Goal: Use online tool/utility

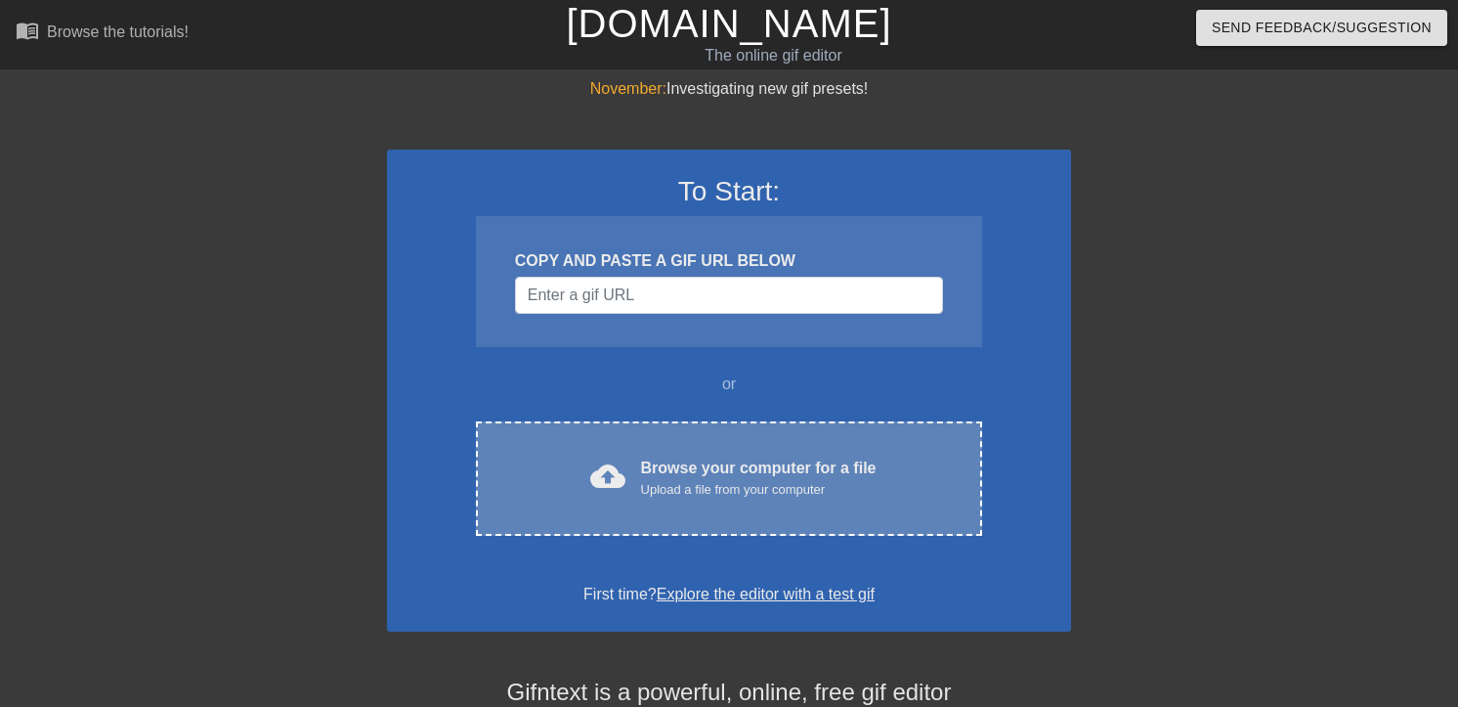
click at [628, 515] on div "cloud_upload Browse your computer for a file Upload a file from your computer C…" at bounding box center [729, 478] width 506 height 114
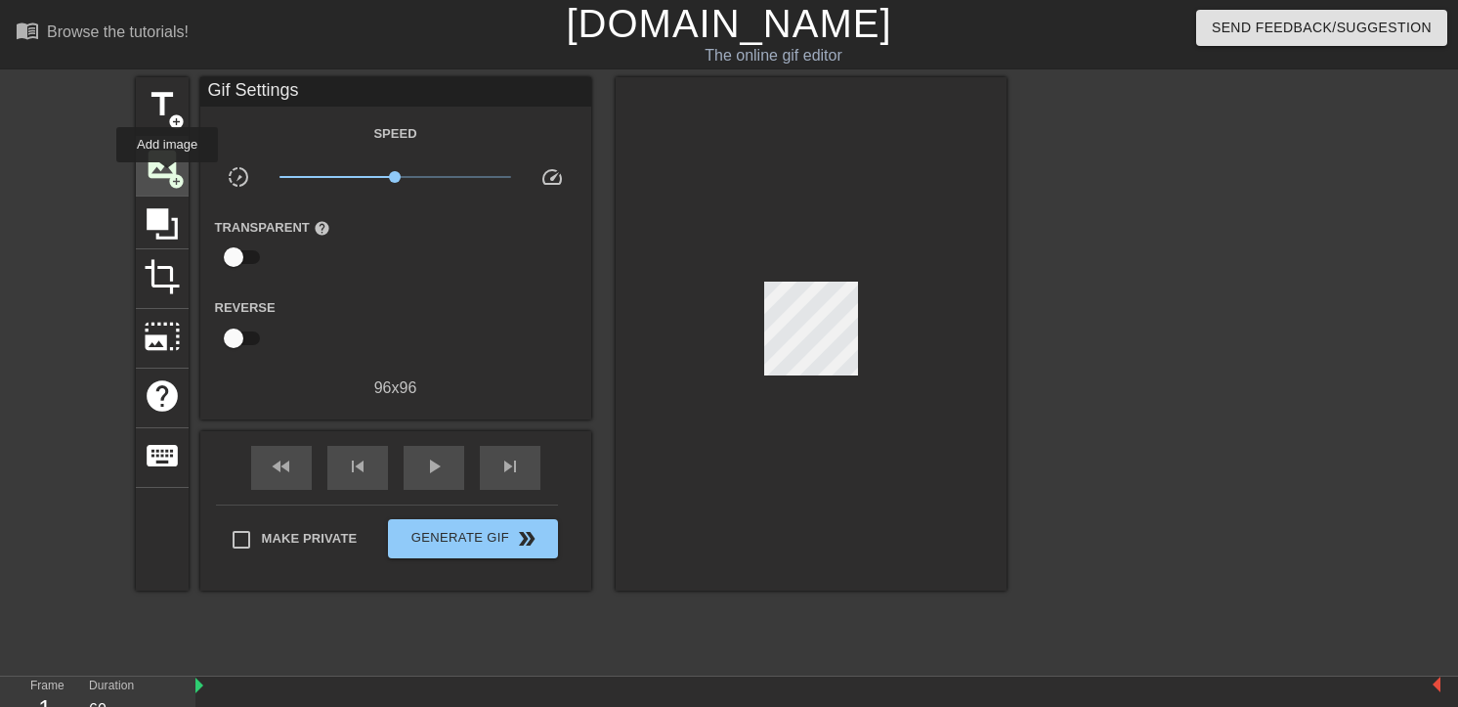
click at [168, 176] on span "add_circle" at bounding box center [176, 181] width 17 height 17
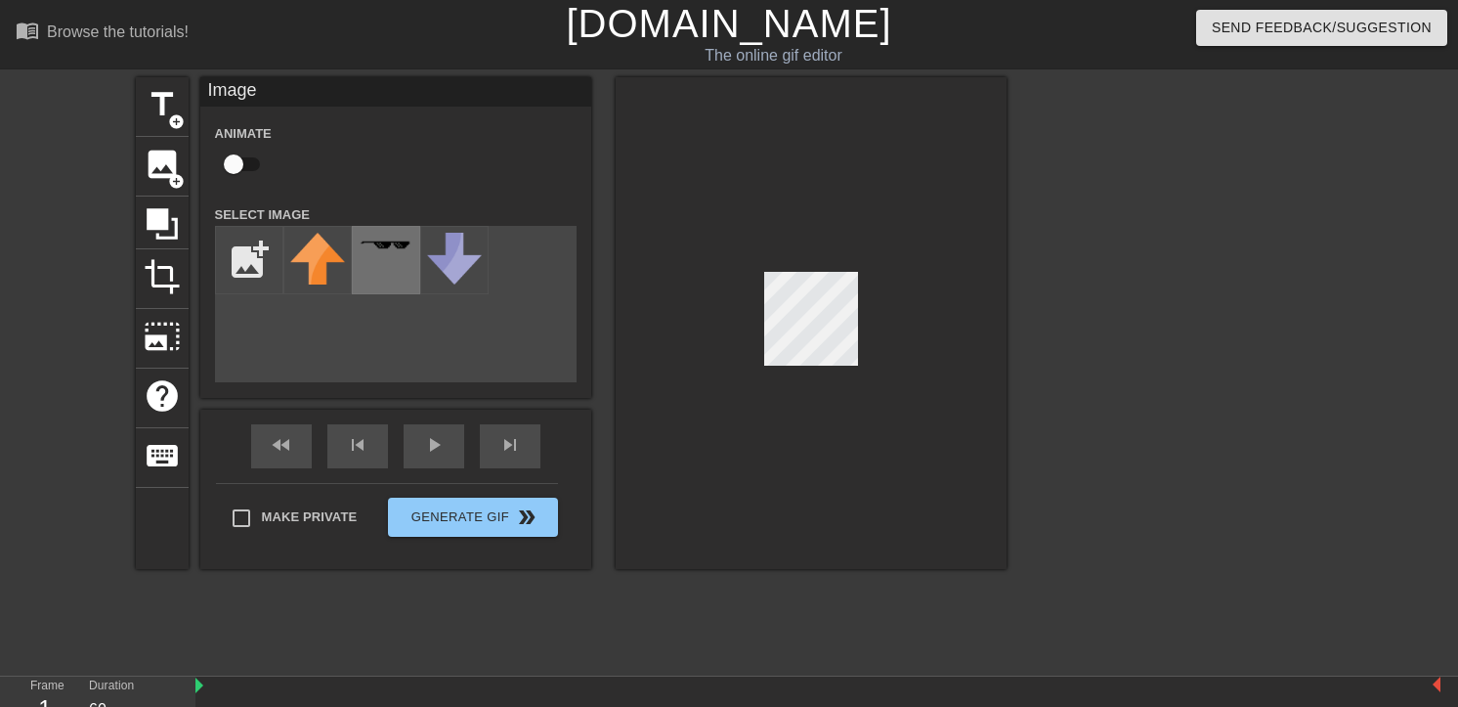
click at [364, 253] on div at bounding box center [386, 260] width 68 height 68
click at [879, 323] on div at bounding box center [811, 323] width 391 height 492
click at [872, 327] on div at bounding box center [811, 323] width 391 height 492
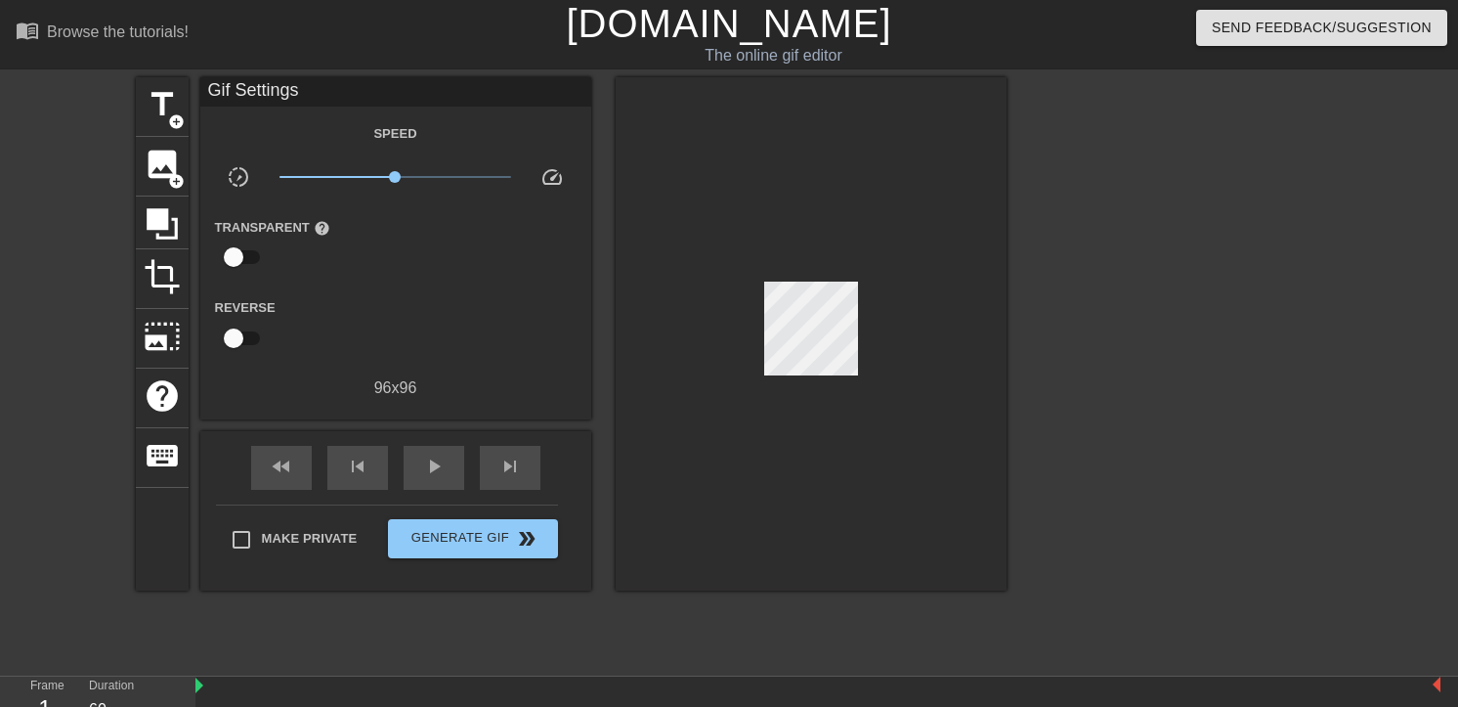
click at [803, 275] on div at bounding box center [811, 333] width 391 height 513
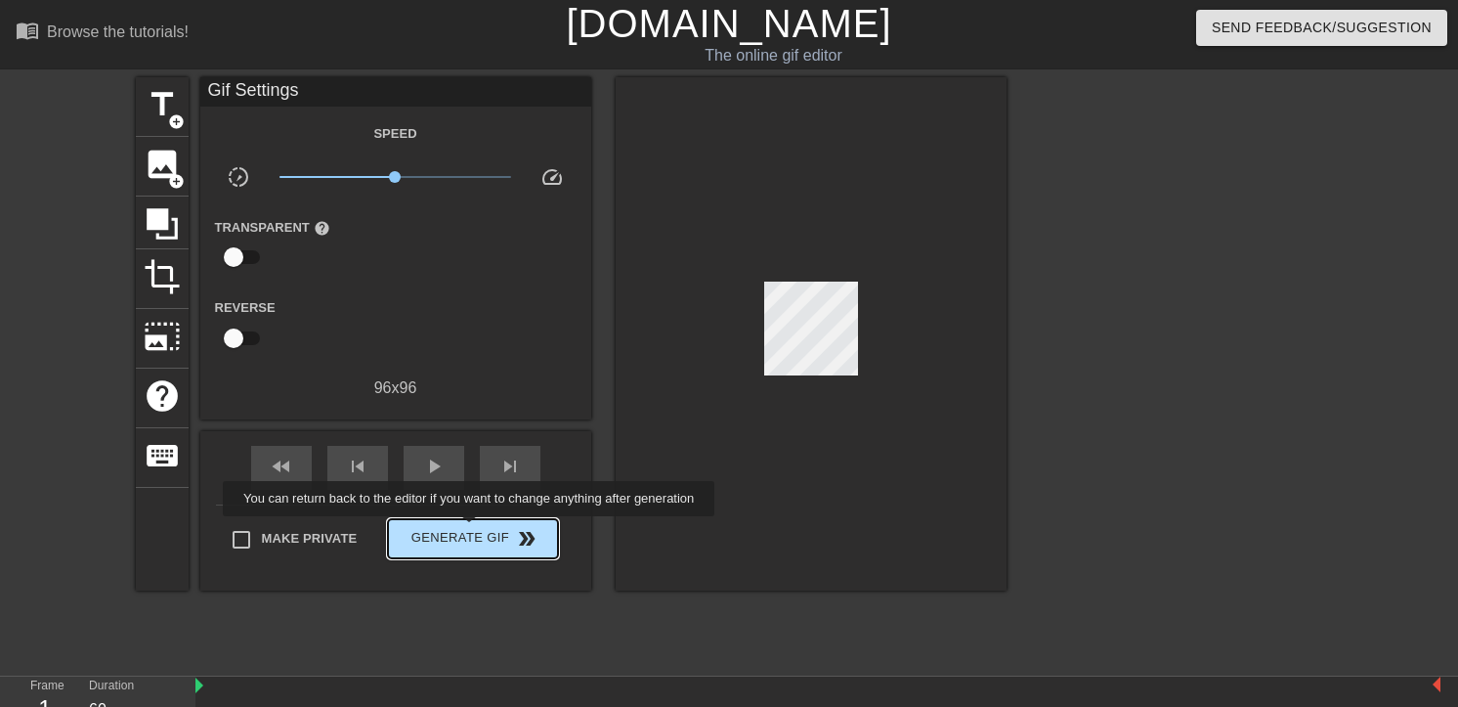
click at [482, 530] on span "Generate Gif double_arrow" at bounding box center [472, 538] width 153 height 23
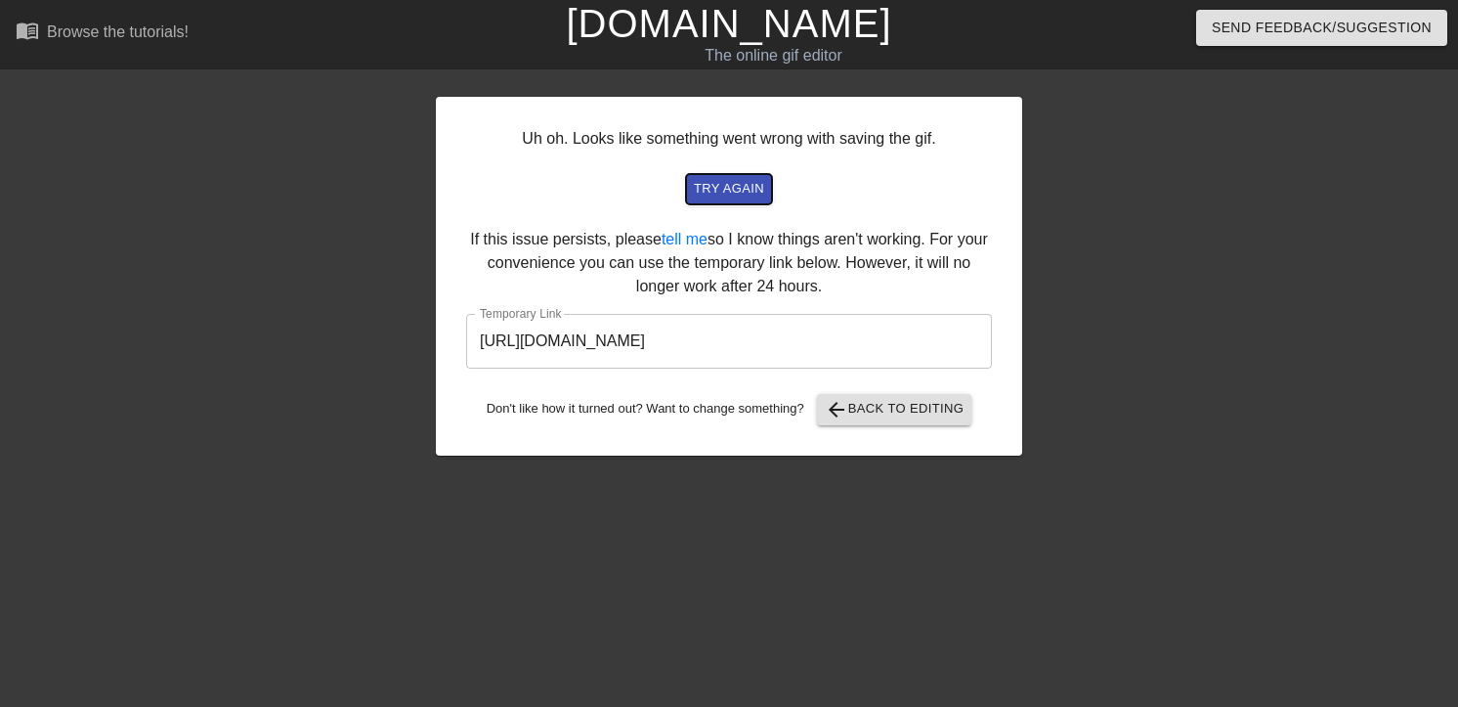
click at [752, 185] on span "try again" at bounding box center [729, 189] width 70 height 22
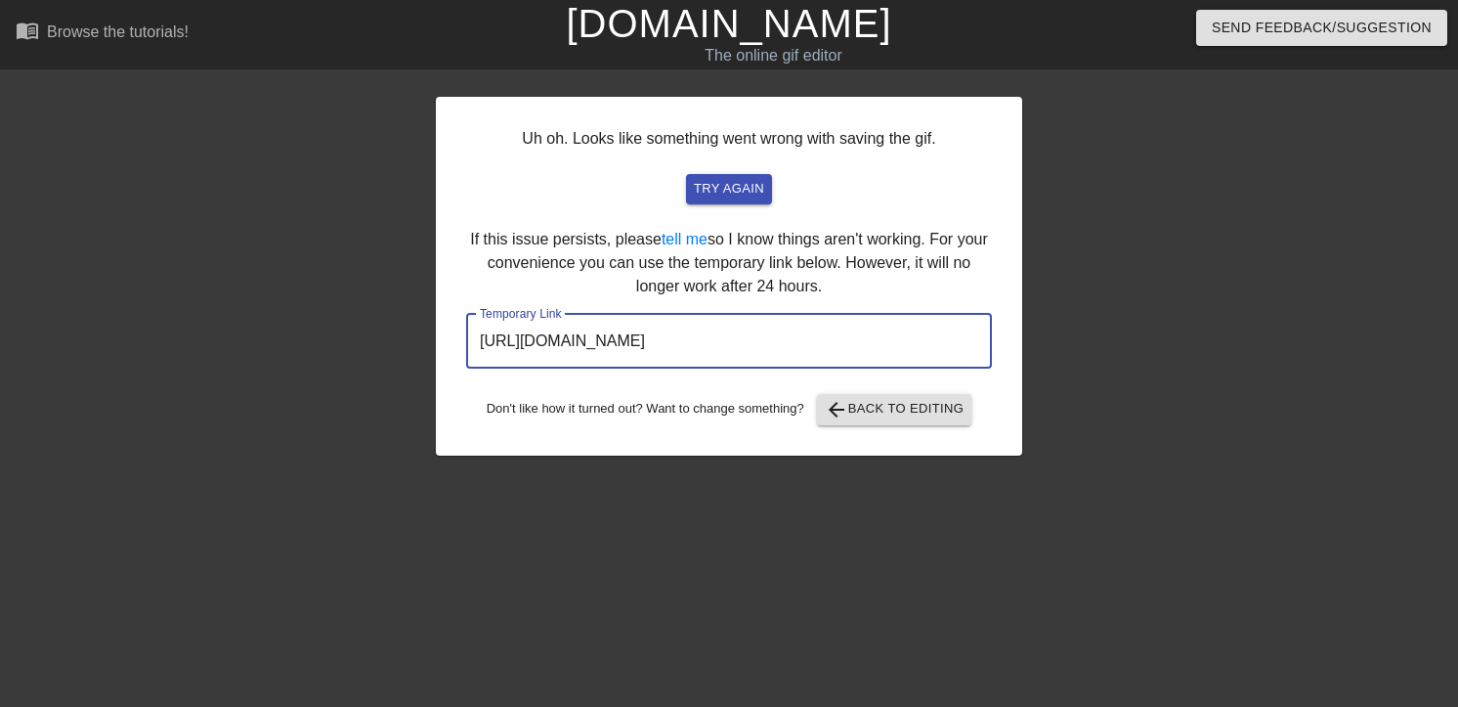
click at [737, 339] on input "[URL][DOMAIN_NAME]" at bounding box center [729, 341] width 526 height 55
